Goal: Answer question/provide support: Share knowledge or assist other users

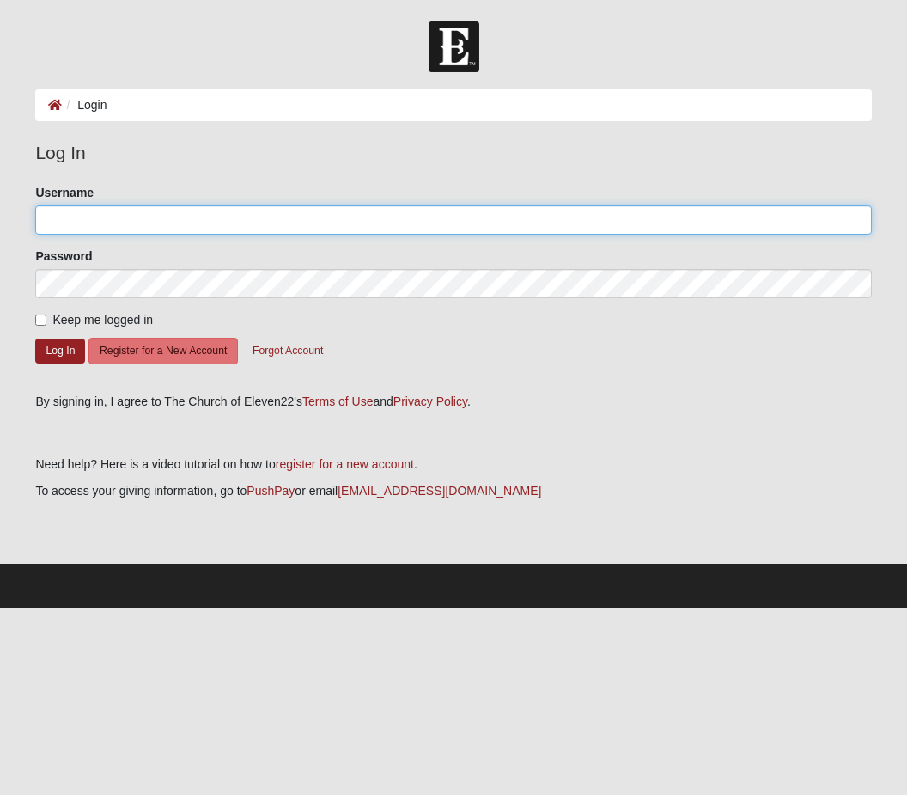
click at [108, 216] on input "Username" at bounding box center [453, 219] width 836 height 29
type input "Ceepage3@yahoo.com"
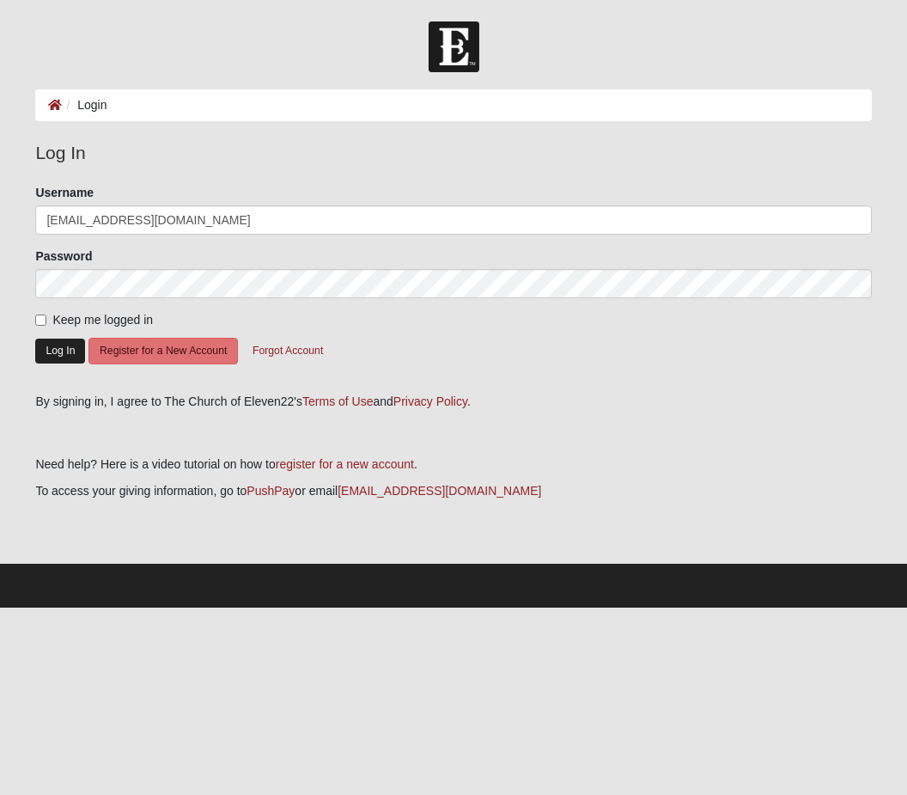
click at [59, 351] on button "Log In" at bounding box center [60, 350] width 50 height 25
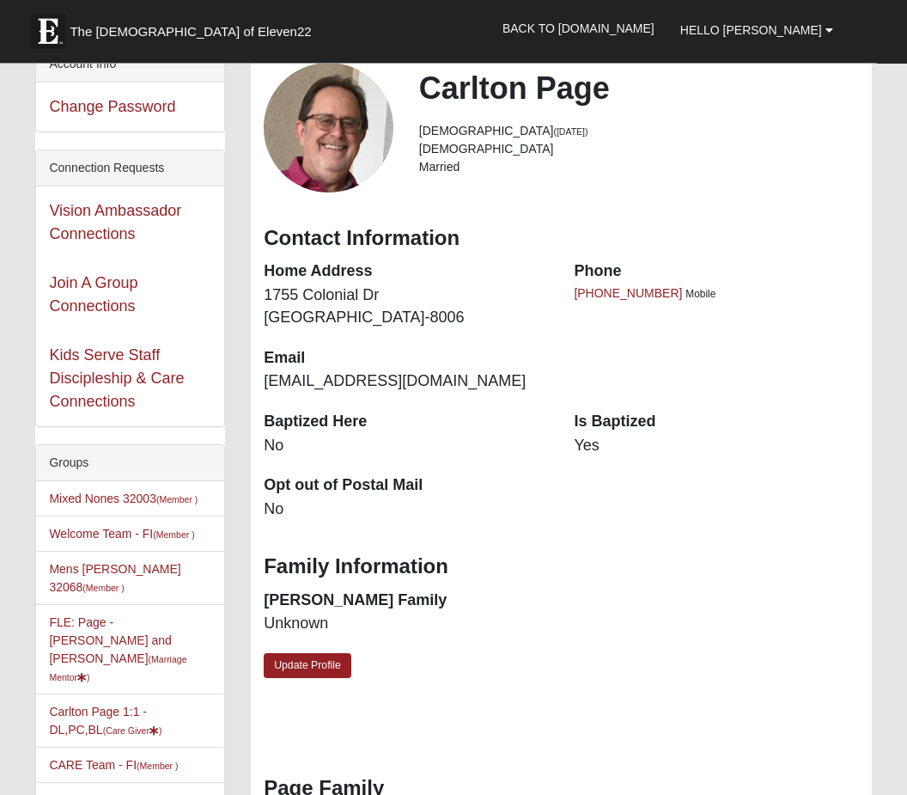
scroll to position [108, 0]
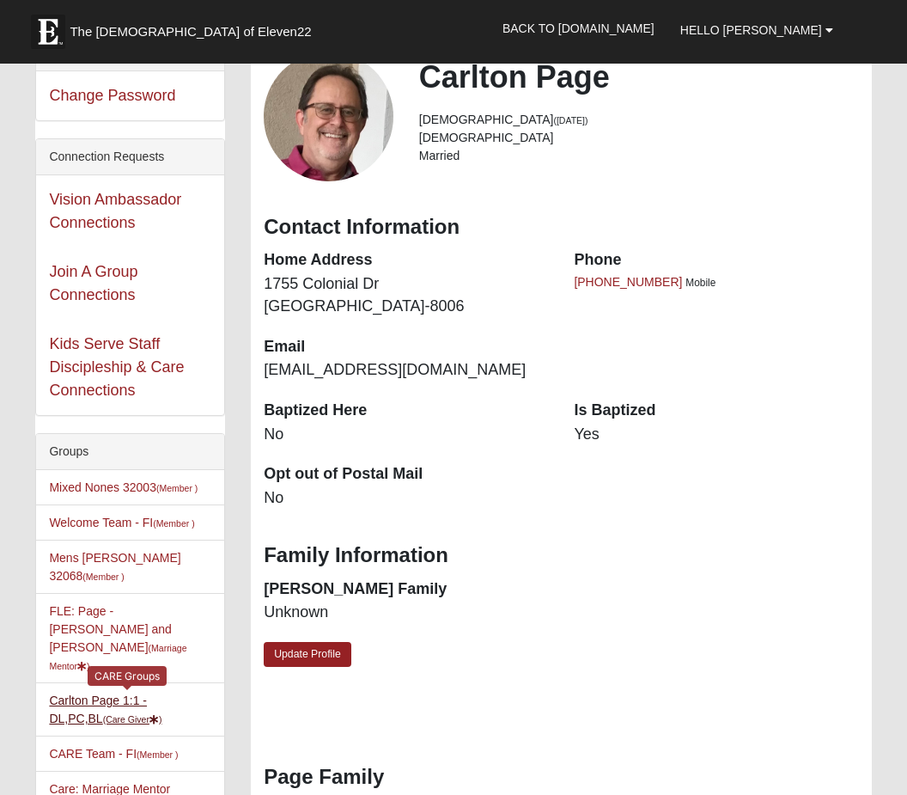
click at [136, 693] on link "Carlton Page 1:1 - DL,PC,BL (Care Giver )" at bounding box center [105, 709] width 113 height 32
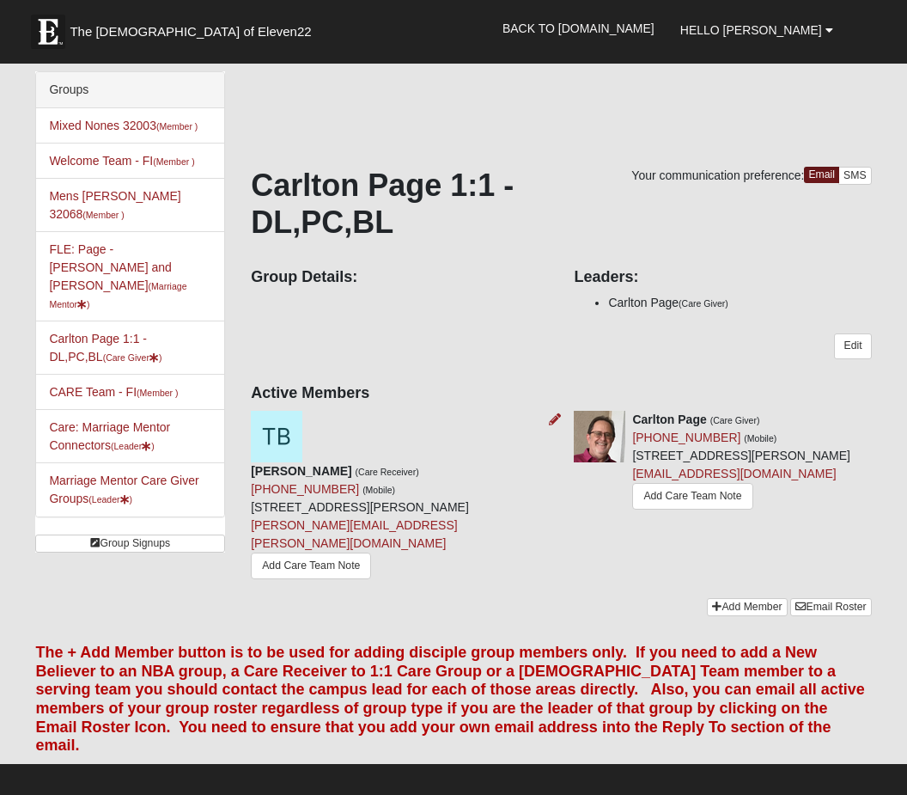
click at [547, 426] on div at bounding box center [551, 420] width 19 height 18
click at [463, 476] on div "[PERSON_NAME] (Care Receiver) [PHONE_NUMBER] (Mobile) [STREET_ADDRESS][PERSON_N…" at bounding box center [399, 523] width 297 height 123
click at [421, 462] on div "[PERSON_NAME] (Care Receiver) [PHONE_NUMBER] (Mobile) [STREET_ADDRESS][PERSON_N…" at bounding box center [399, 523] width 297 height 123
click at [321, 552] on link "Add Care Team Note" at bounding box center [311, 565] width 120 height 27
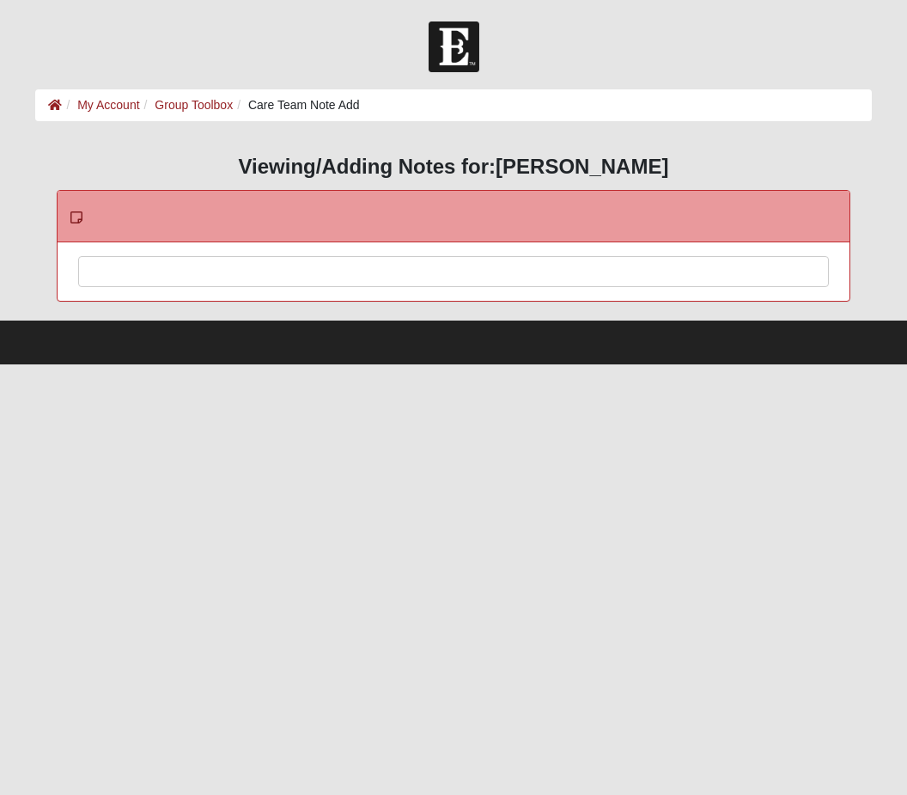
click at [139, 277] on div at bounding box center [454, 295] width 750 height 76
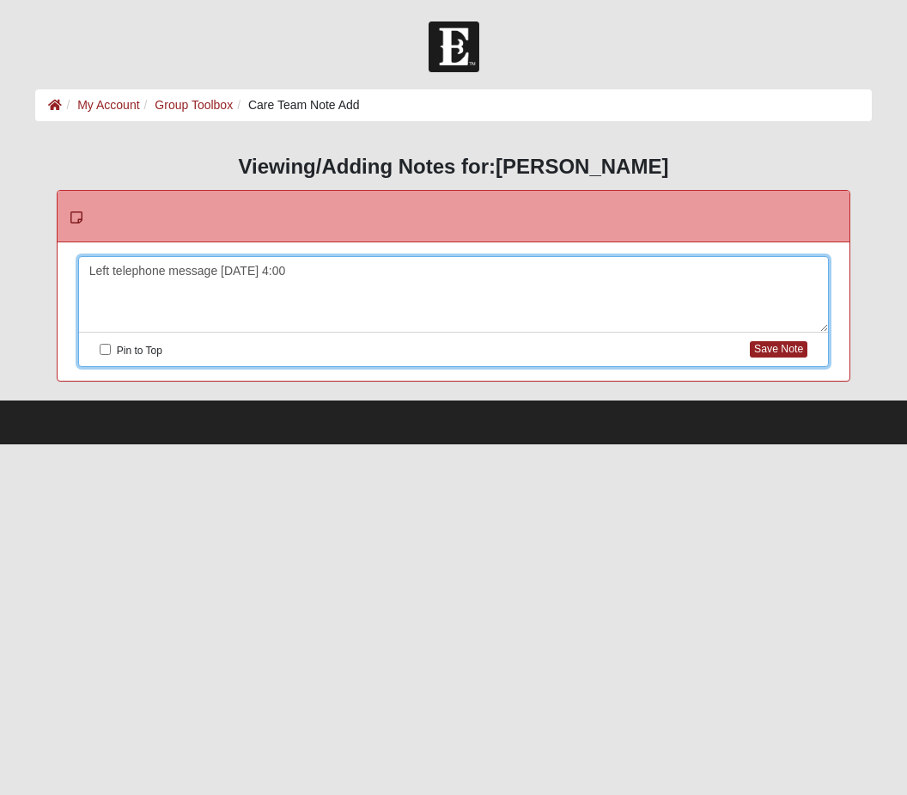
click at [219, 275] on div "Left telephone message [DATE] 4:00" at bounding box center [454, 295] width 750 height 76
click at [785, 343] on button "Save Note" at bounding box center [779, 349] width 58 height 16
